Goal: Check status

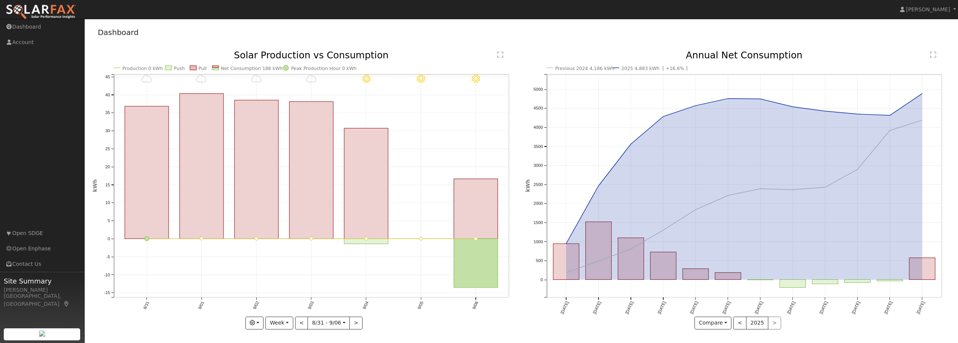
scroll to position [1, 0]
click at [353, 323] on button ">" at bounding box center [355, 321] width 13 height 13
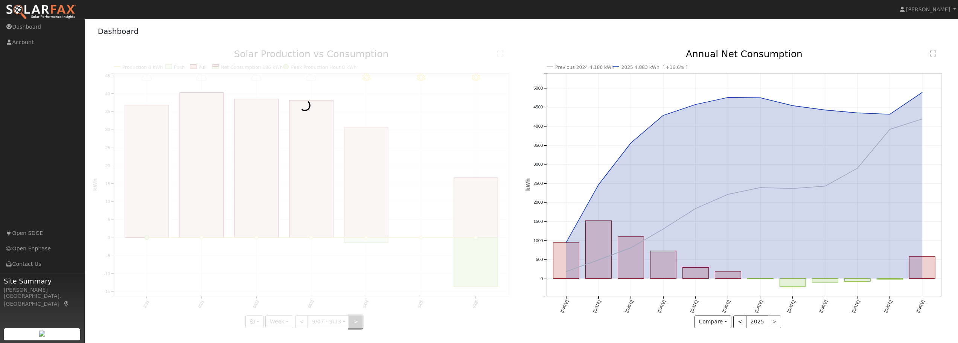
scroll to position [0, 0]
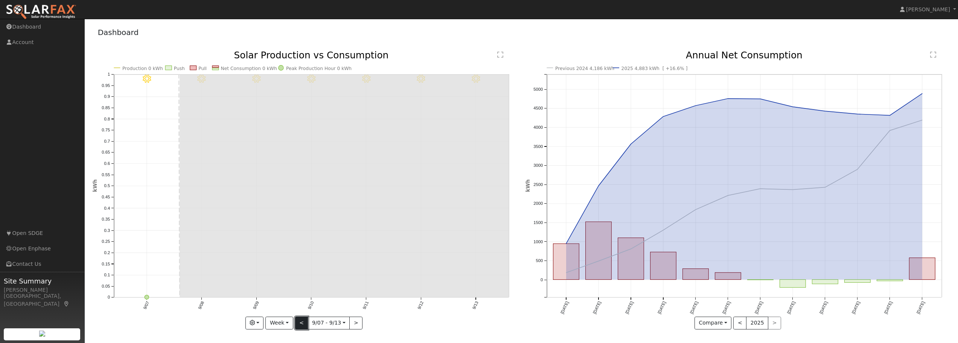
click at [298, 321] on button "<" at bounding box center [301, 323] width 13 height 13
type input "[DATE]"
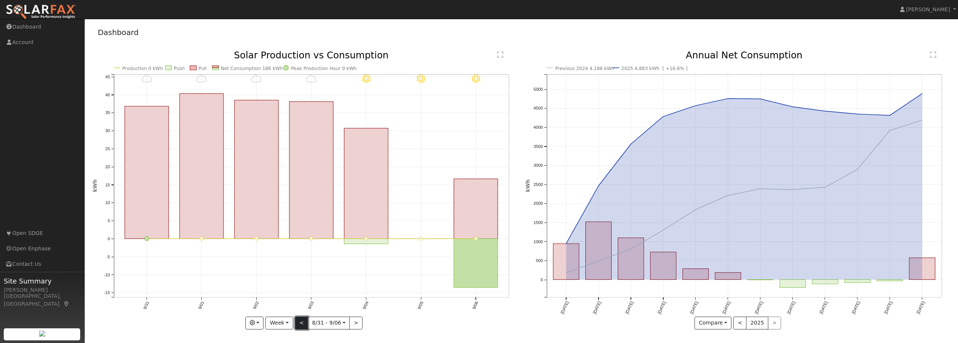
click at [301, 323] on button "<" at bounding box center [301, 323] width 13 height 13
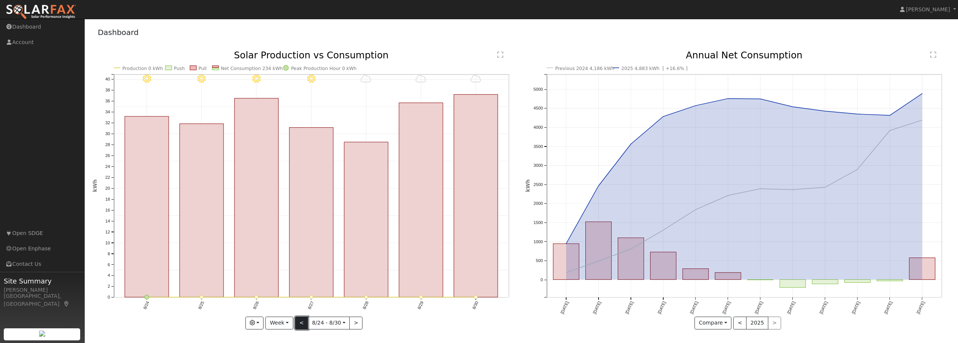
click at [301, 323] on button "<" at bounding box center [301, 323] width 13 height 13
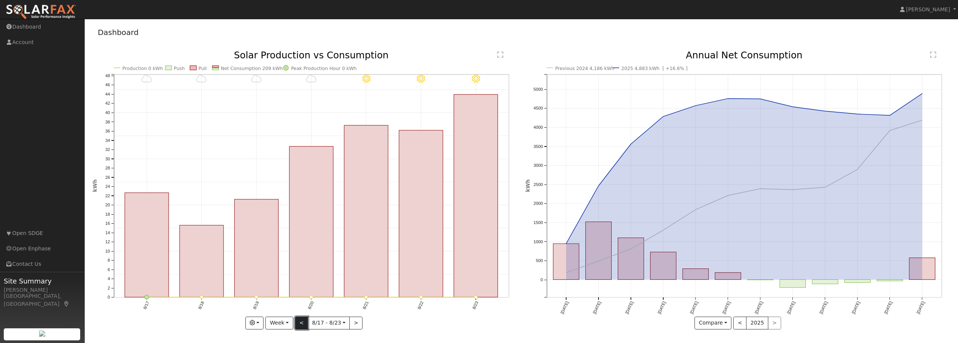
click at [301, 323] on button "<" at bounding box center [301, 323] width 13 height 13
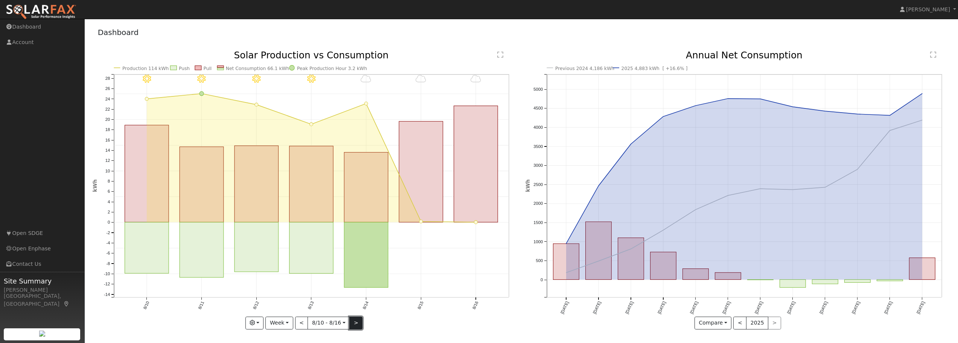
click at [356, 321] on button ">" at bounding box center [355, 323] width 13 height 13
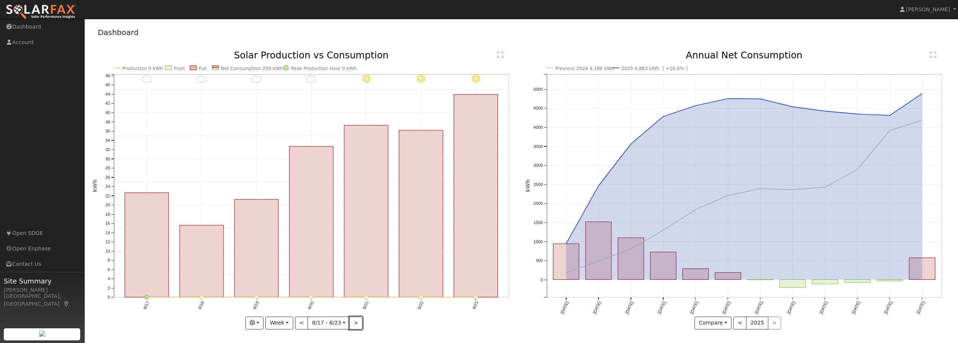
click at [356, 321] on button ">" at bounding box center [355, 323] width 13 height 13
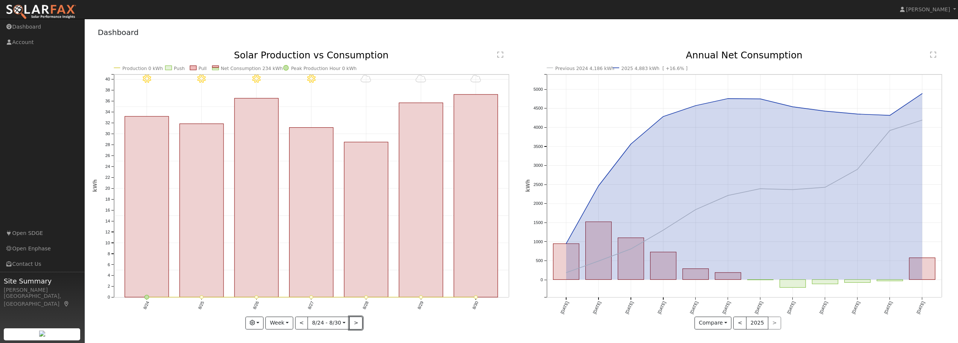
click at [356, 321] on button ">" at bounding box center [355, 323] width 13 height 13
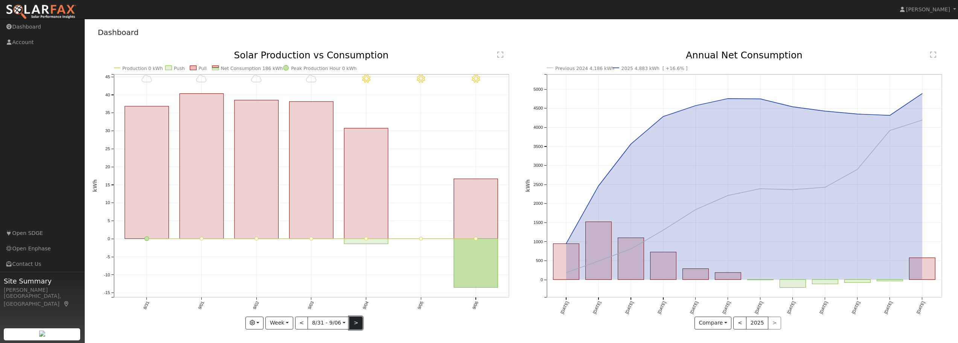
click at [355, 321] on button ">" at bounding box center [355, 323] width 13 height 13
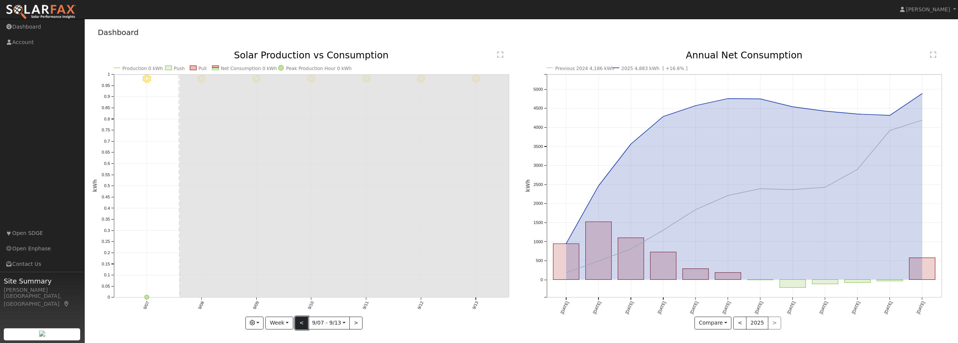
click at [299, 321] on button "<" at bounding box center [301, 323] width 13 height 13
type input "[DATE]"
